Goal: Task Accomplishment & Management: Manage account settings

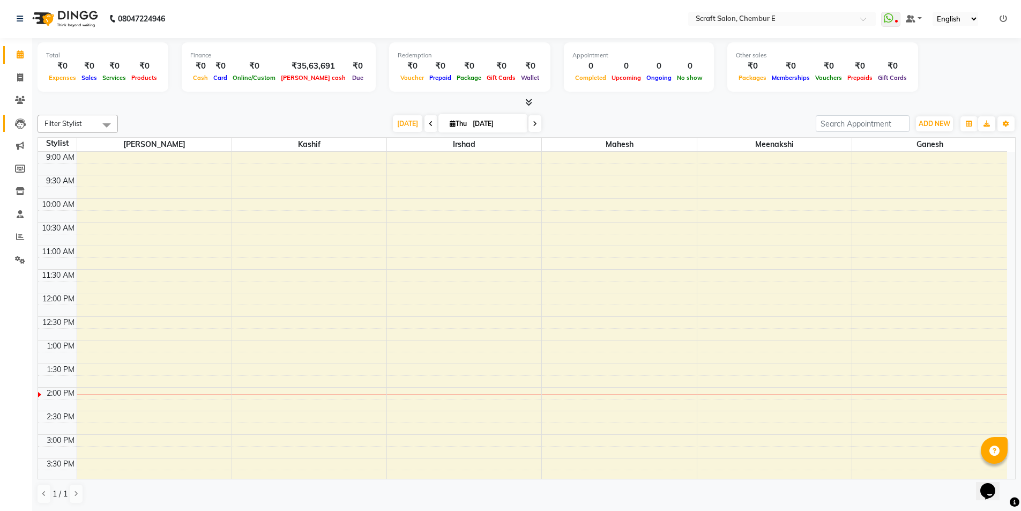
scroll to position [286, 0]
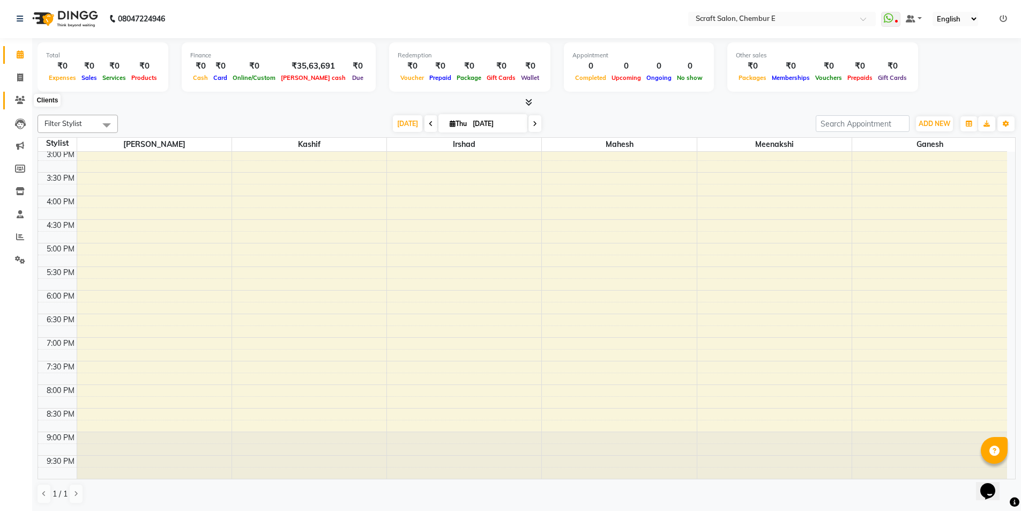
click at [17, 98] on icon at bounding box center [20, 100] width 10 height 8
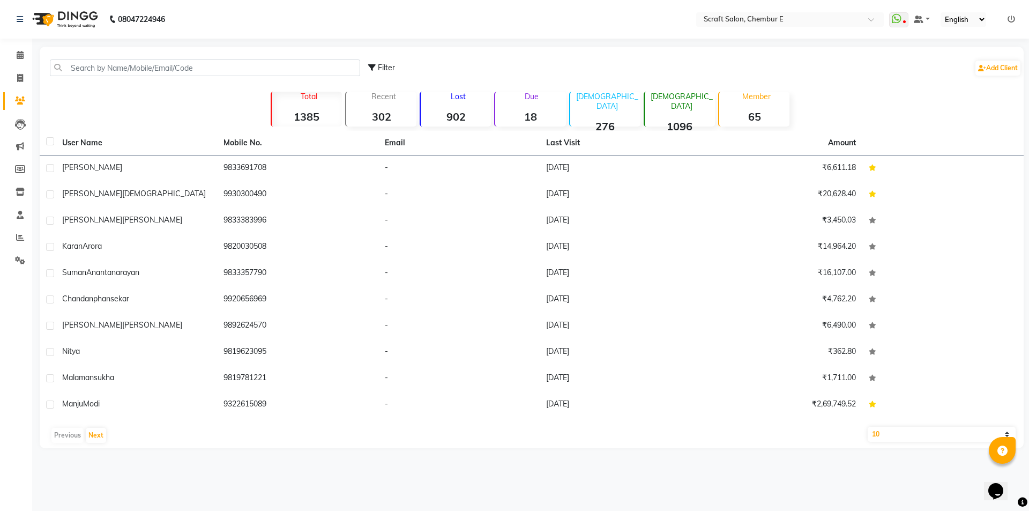
click at [471, 106] on div "Lost 902" at bounding box center [454, 109] width 71 height 35
click at [467, 106] on div "Lost 902" at bounding box center [454, 109] width 71 height 35
drag, startPoint x: 512, startPoint y: 107, endPoint x: 530, endPoint y: 106, distance: 18.2
click at [518, 108] on div "Due 18" at bounding box center [529, 109] width 71 height 35
click at [445, 107] on div "Lost 902" at bounding box center [454, 109] width 71 height 35
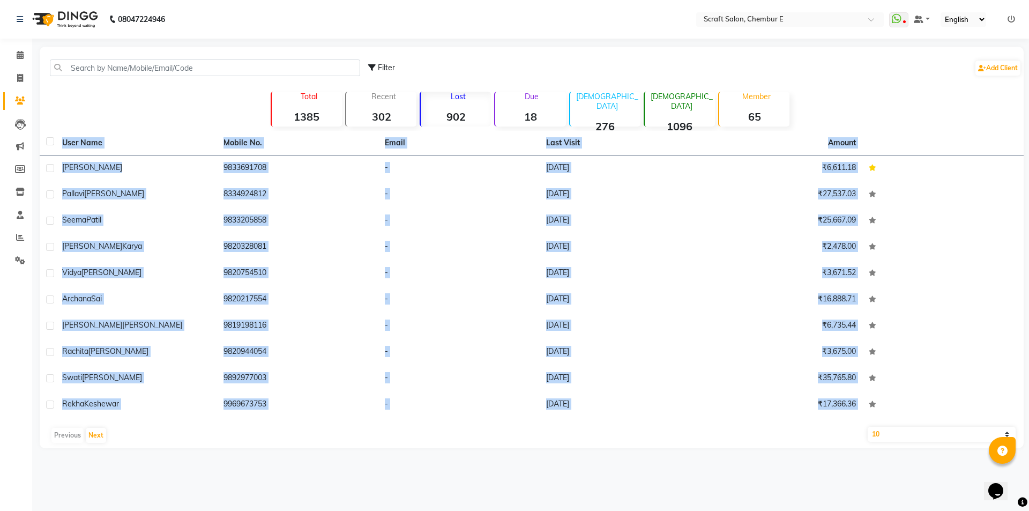
drag, startPoint x: 74, startPoint y: 111, endPoint x: 439, endPoint y: 422, distance: 479.2
click at [439, 422] on div "Filter Add Client Total 1385 Recent 302 Lost 902 Due 18 [DEMOGRAPHIC_DATA] 276 …" at bounding box center [532, 247] width 984 height 401
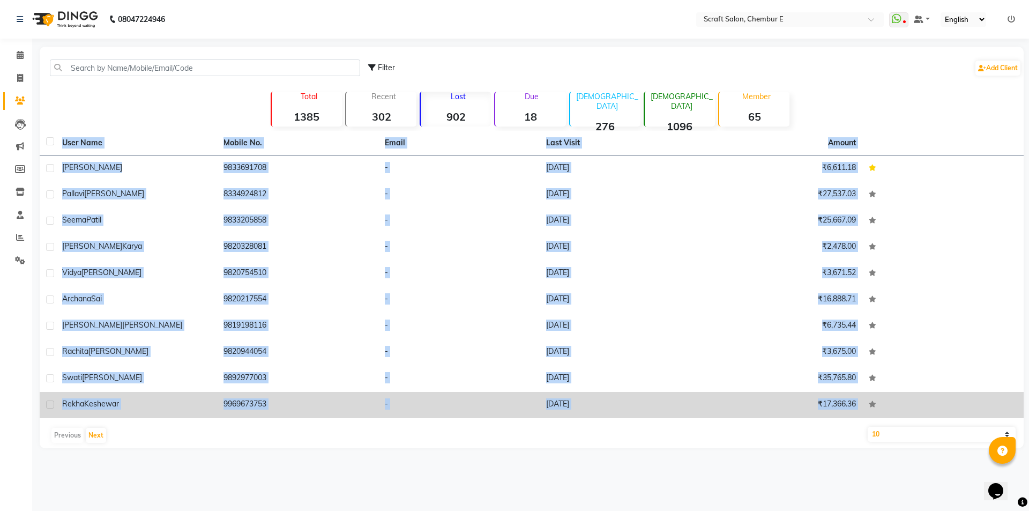
copy div "User Name Mobile No. Email Last Visit Amount [PERSON_NAME] 9833691708 - [DATE] …"
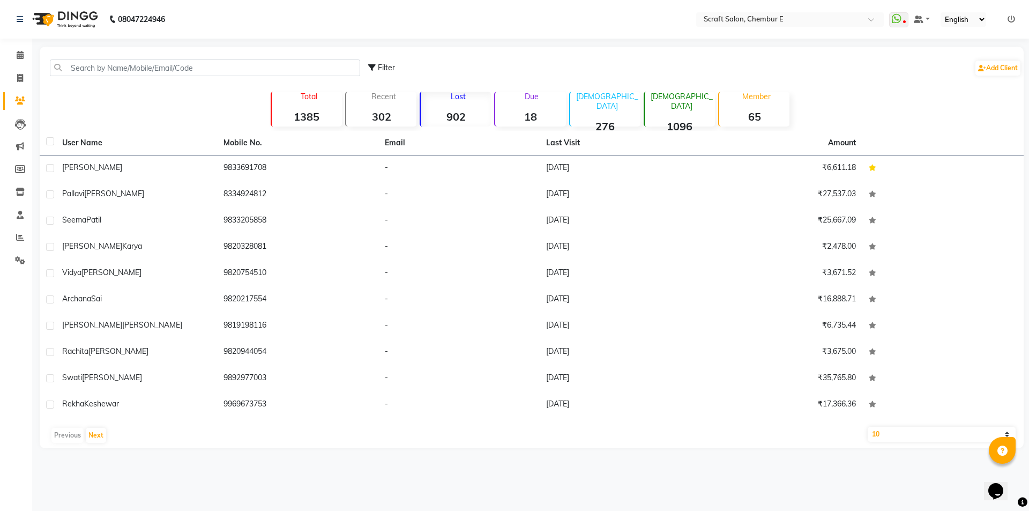
click at [894, 75] on div "Filter Add Client" at bounding box center [694, 68] width 653 height 34
click at [1005, 433] on select "10 50 100" at bounding box center [941, 433] width 148 height 15
select select "50"
click at [867, 426] on select "10 50 100" at bounding box center [941, 433] width 148 height 15
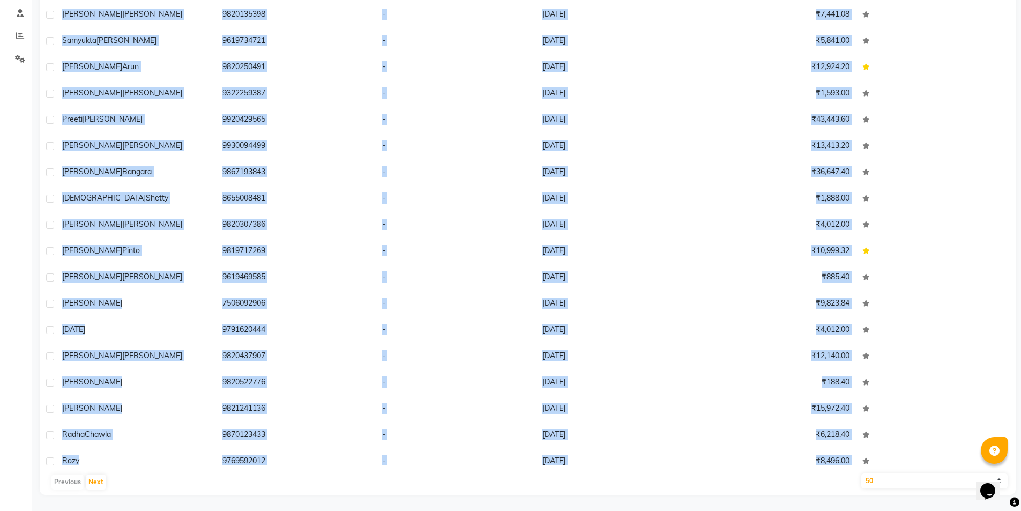
scroll to position [802, 0]
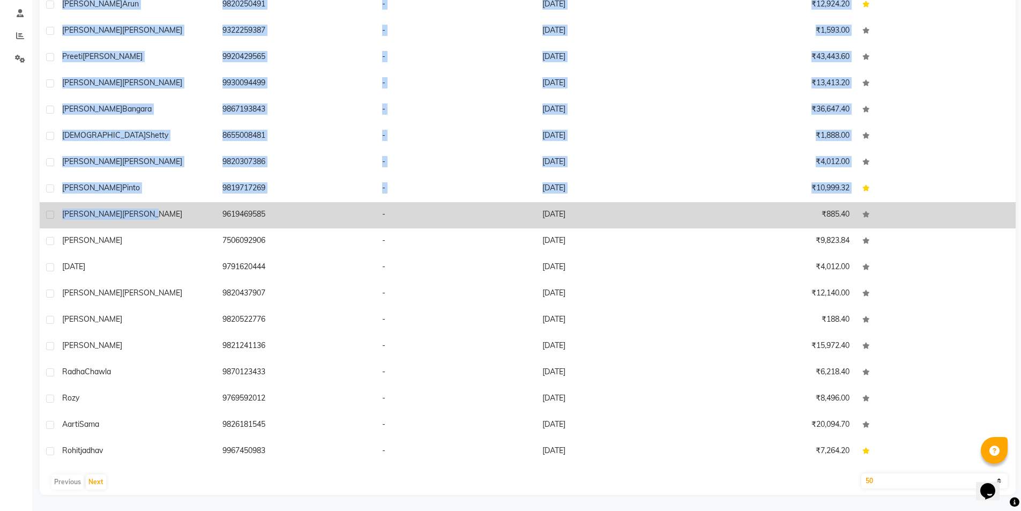
drag, startPoint x: 62, startPoint y: 63, endPoint x: 131, endPoint y: 211, distance: 163.0
click at [131, 211] on tbody "[PERSON_NAME] 9833691708 - [DATE] ₹6,611.18 [PERSON_NAME] 8334924812 - [DATE] ₹…" at bounding box center [528, 209] width 976 height 511
copy tbody "Lor Ipsumd 5409691054 - 83-36-3342 ₹6,529.47 Sitame Consect +29 1790498564 - 94…"
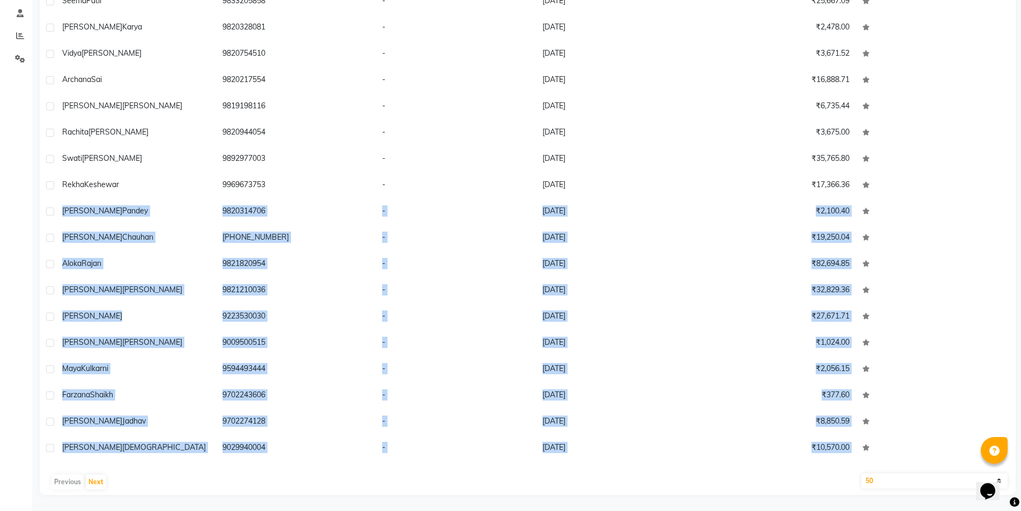
scroll to position [0, 0]
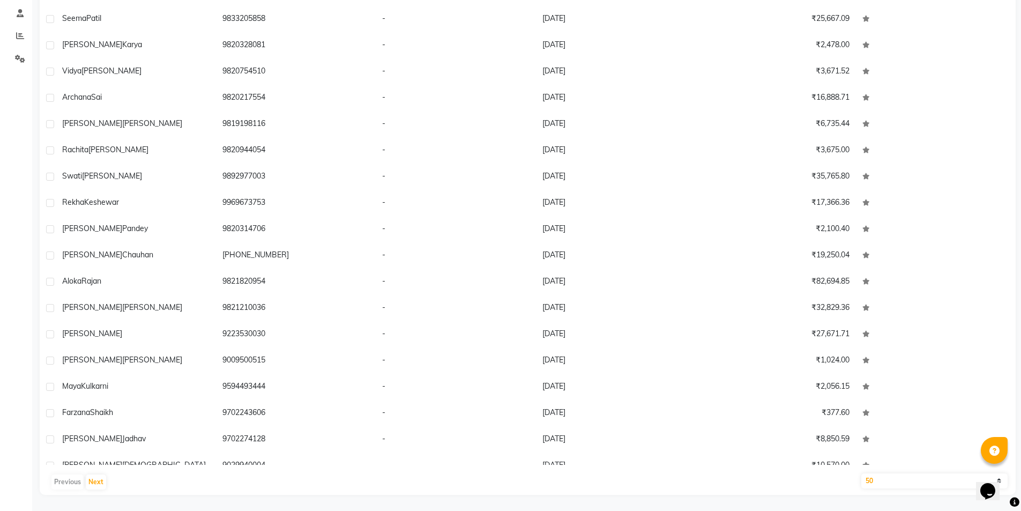
click at [2, 136] on div "Calendar Invoice Clients Leads Marketing Members Inventory Staff Reports Settin…" at bounding box center [72, 161] width 145 height 665
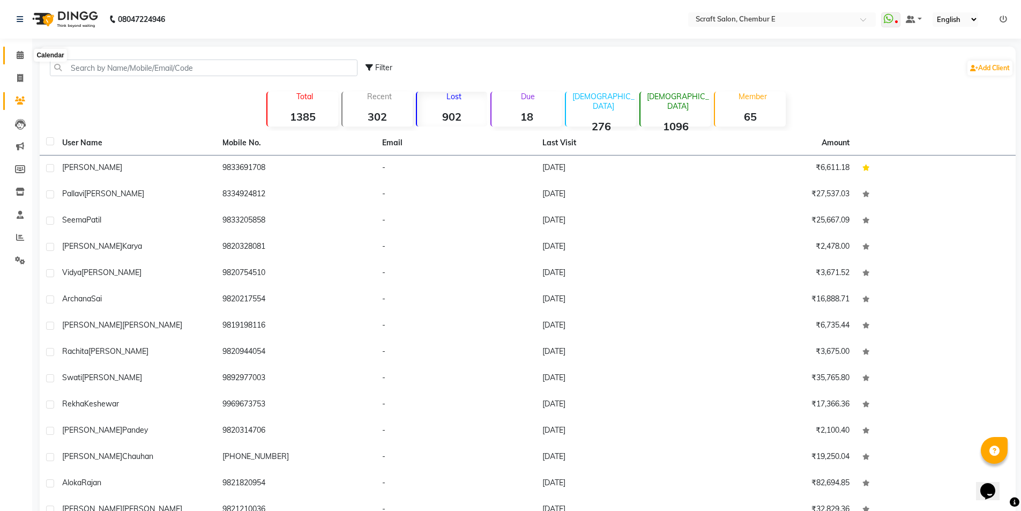
click at [23, 59] on span at bounding box center [20, 55] width 19 height 12
